Goal: Check status: Check status

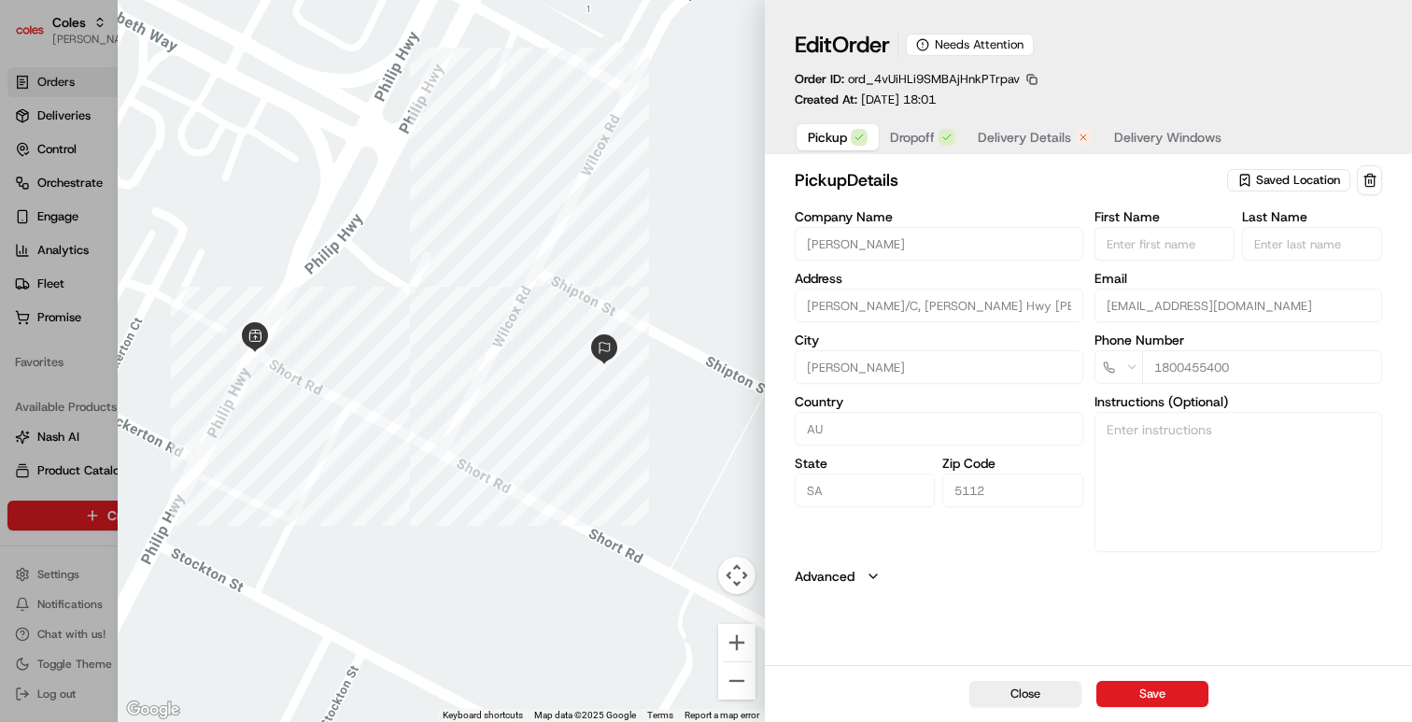
click at [1052, 134] on span "Delivery Details" at bounding box center [1024, 137] width 93 height 19
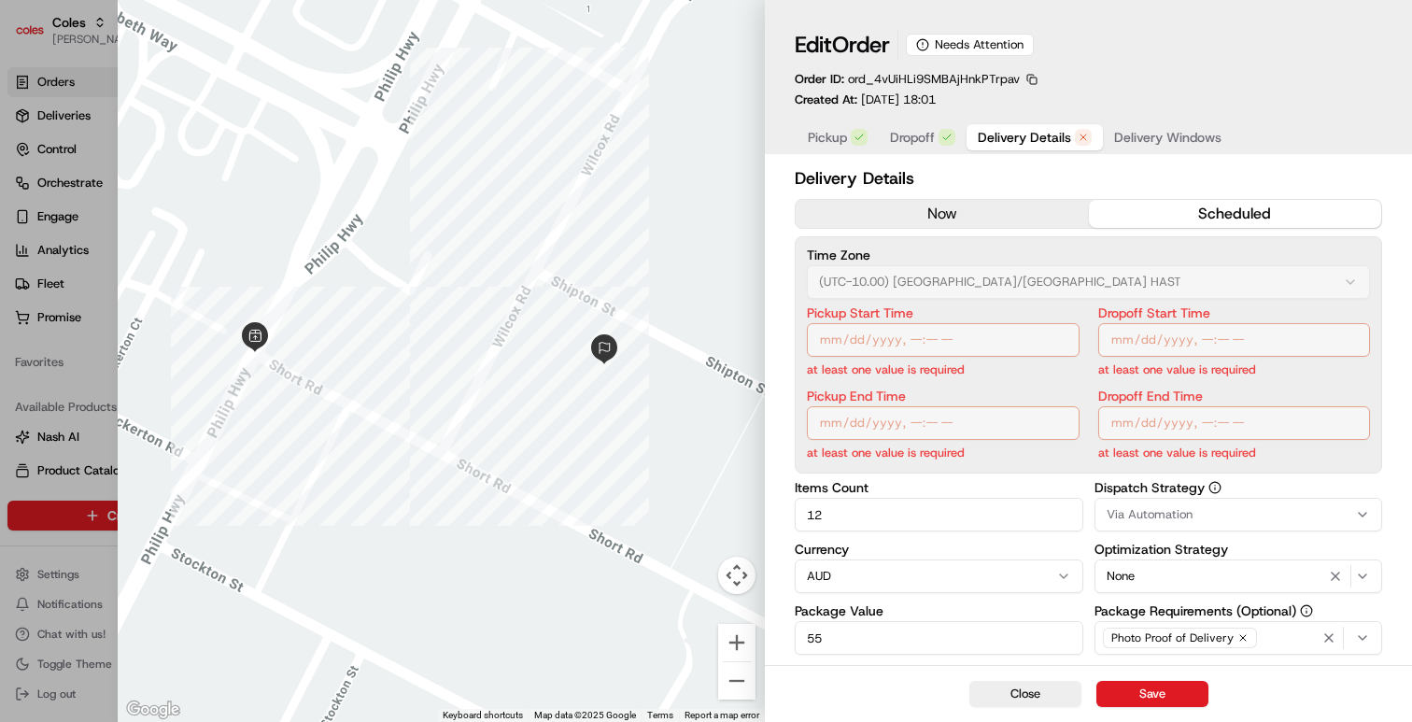
click at [49, 285] on div at bounding box center [706, 361] width 1412 height 722
type input "1"
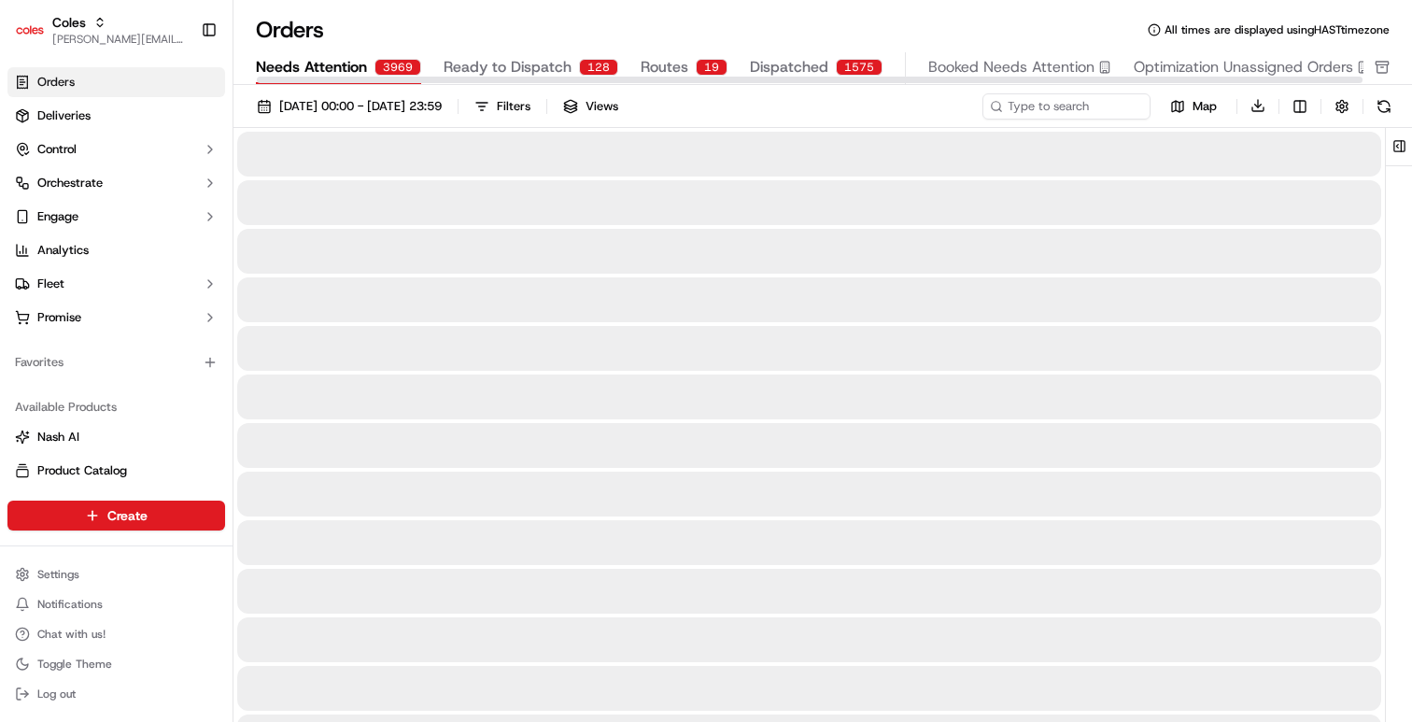
click at [317, 65] on span "Needs Attention" at bounding box center [311, 67] width 111 height 22
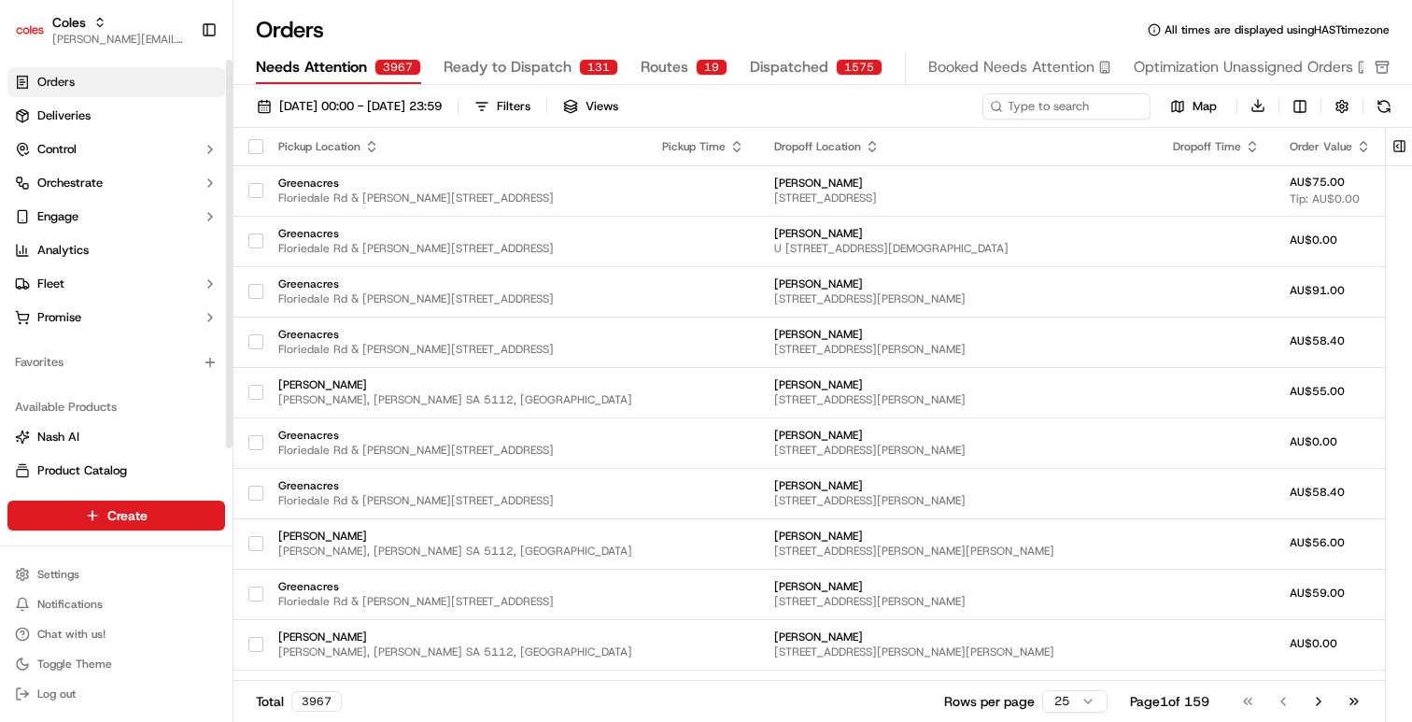
click at [132, 85] on link "Orders" at bounding box center [116, 82] width 218 height 30
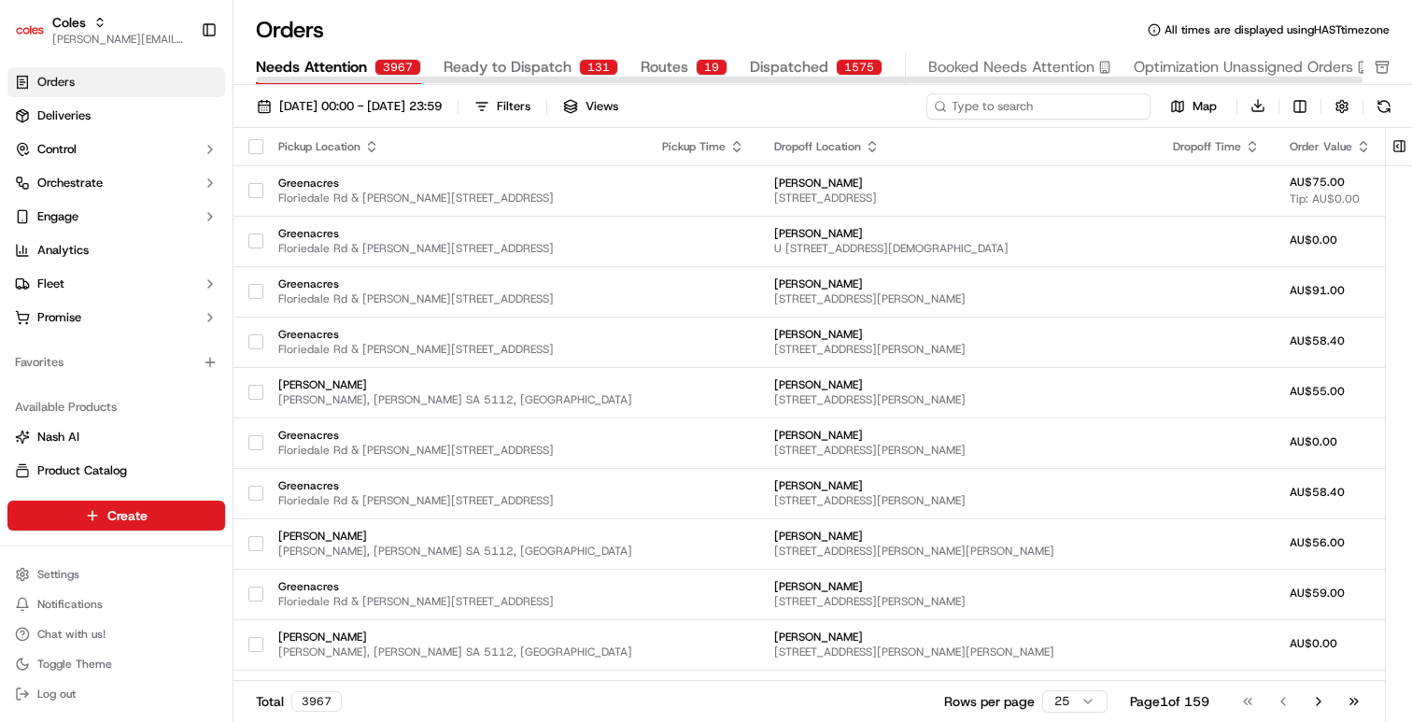
click at [1066, 111] on input at bounding box center [1038, 106] width 224 height 26
paste input "1-68c84645-03e51a2b1b415638620a15a2"
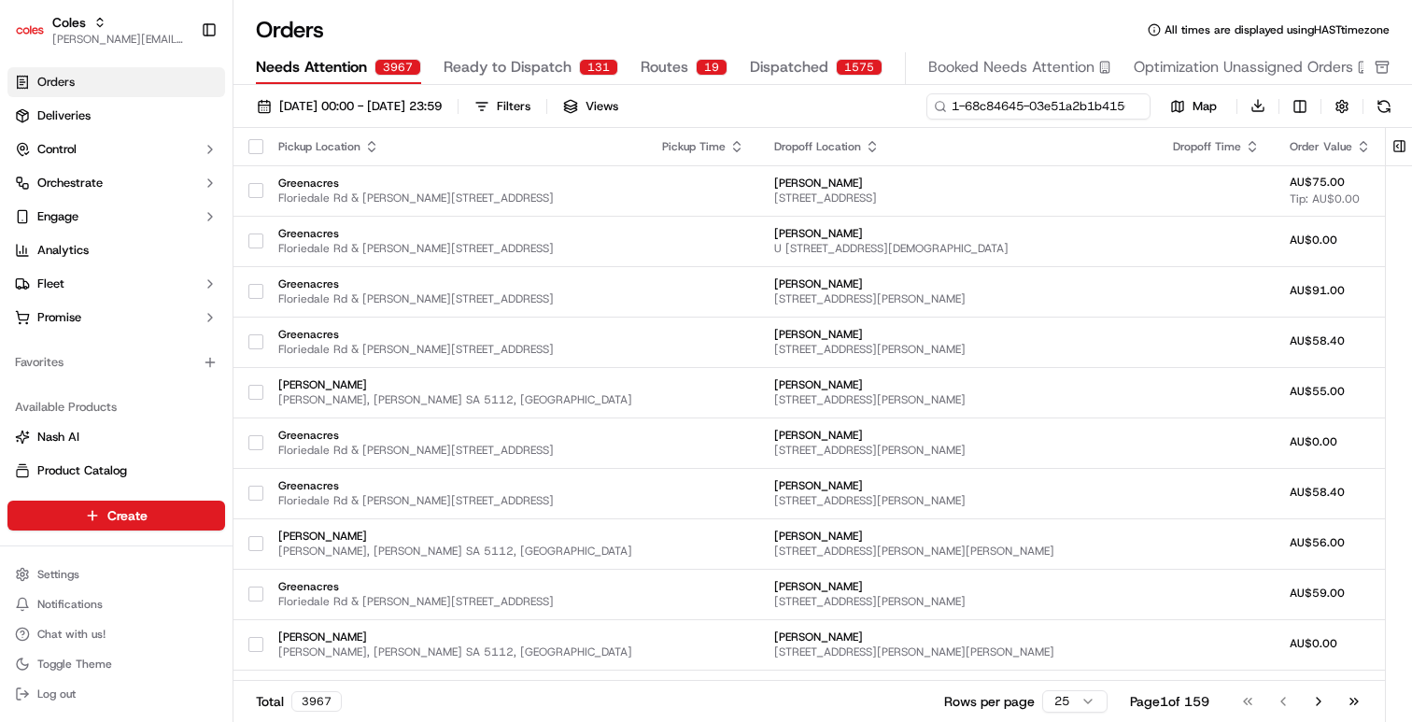
scroll to position [0, 92]
type input "1-68c84645-03e51a2b1b415638620a15a2"
